Goal: Communication & Community: Share content

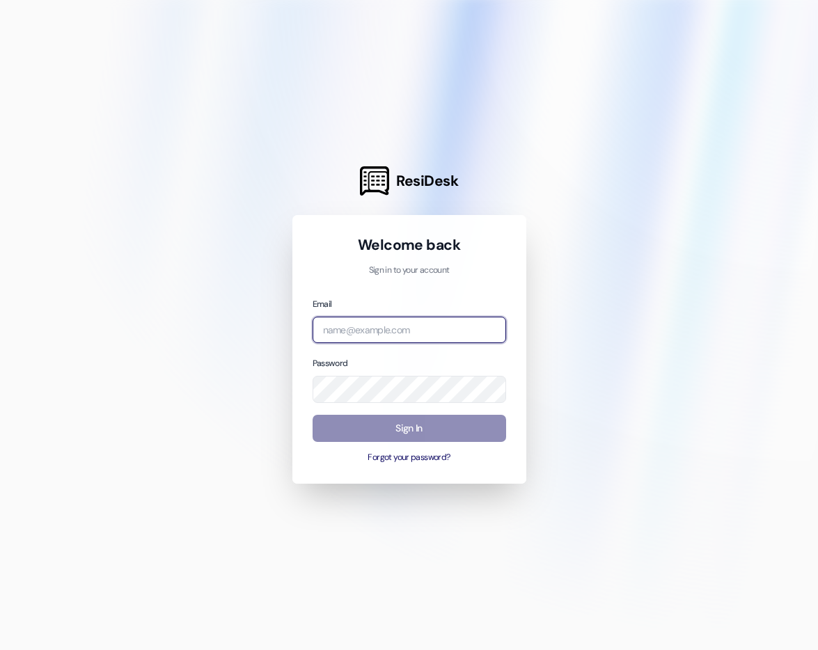
type input "[EMAIL_ADDRESS][DOMAIN_NAME]"
click at [396, 430] on button "Sign In" at bounding box center [409, 428] width 193 height 27
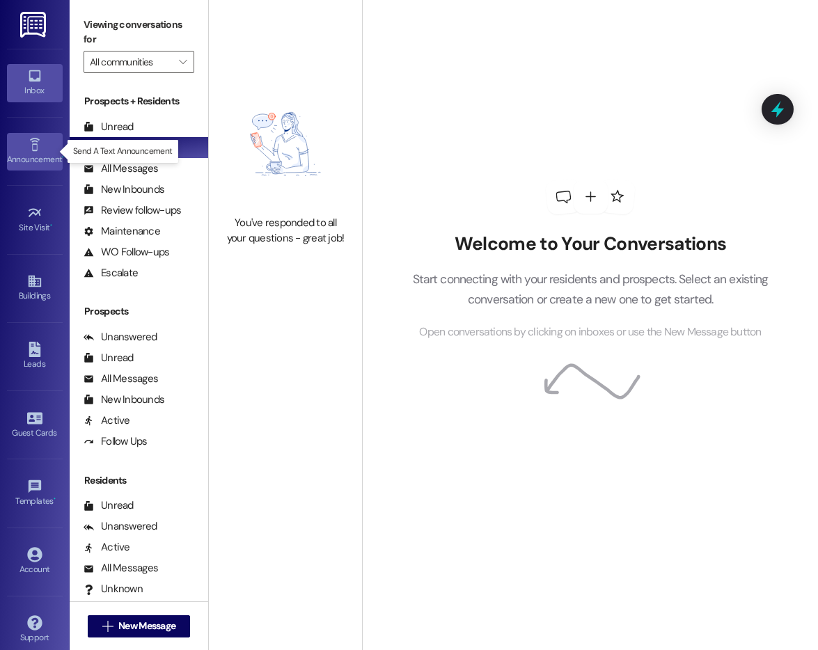
click at [35, 150] on icon at bounding box center [34, 144] width 15 height 15
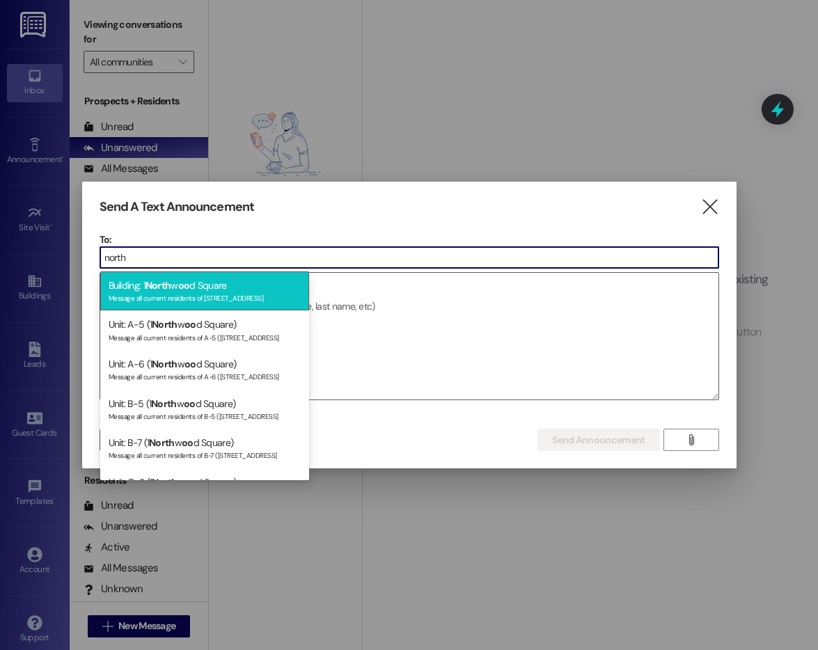
type input "north"
click at [200, 290] on div "Building: [STREET_ADDRESS] Message all current residents of [STREET_ADDRESS]" at bounding box center [204, 291] width 209 height 40
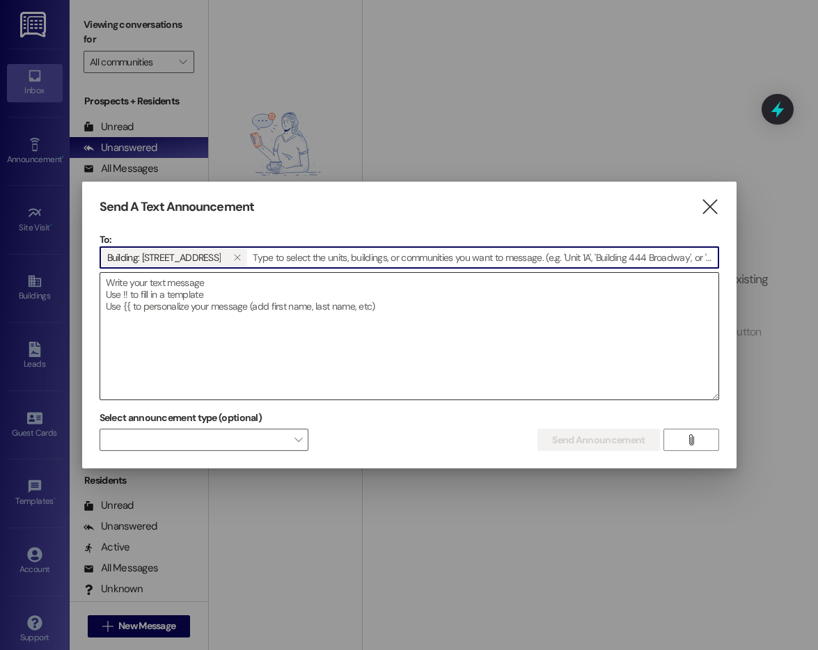
click at [155, 283] on textarea at bounding box center [409, 336] width 618 height 127
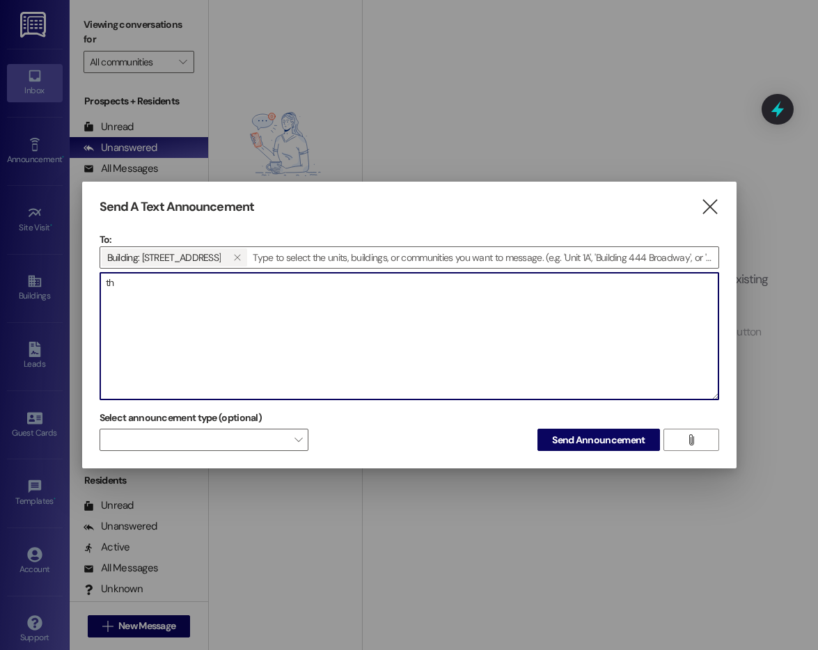
type textarea "t"
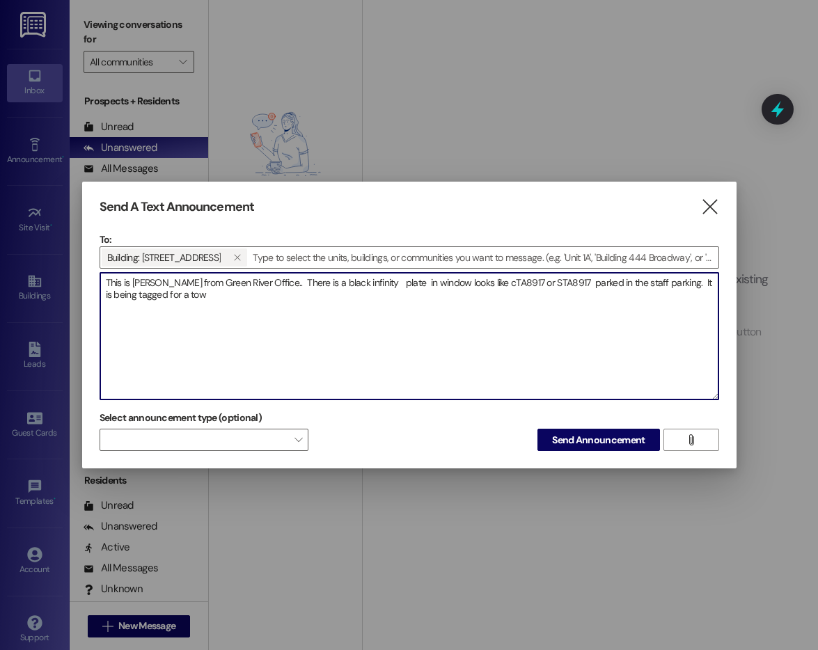
click at [173, 296] on textarea "This is [PERSON_NAME] from Green River Office.. There is a black infinity plate…" at bounding box center [409, 336] width 618 height 127
type textarea "This is [PERSON_NAME] from Green River Office.. There is a black infinity plate…"
click at [551, 436] on span "Send Announcement" at bounding box center [598, 440] width 98 height 15
